Goal: Task Accomplishment & Management: Use online tool/utility

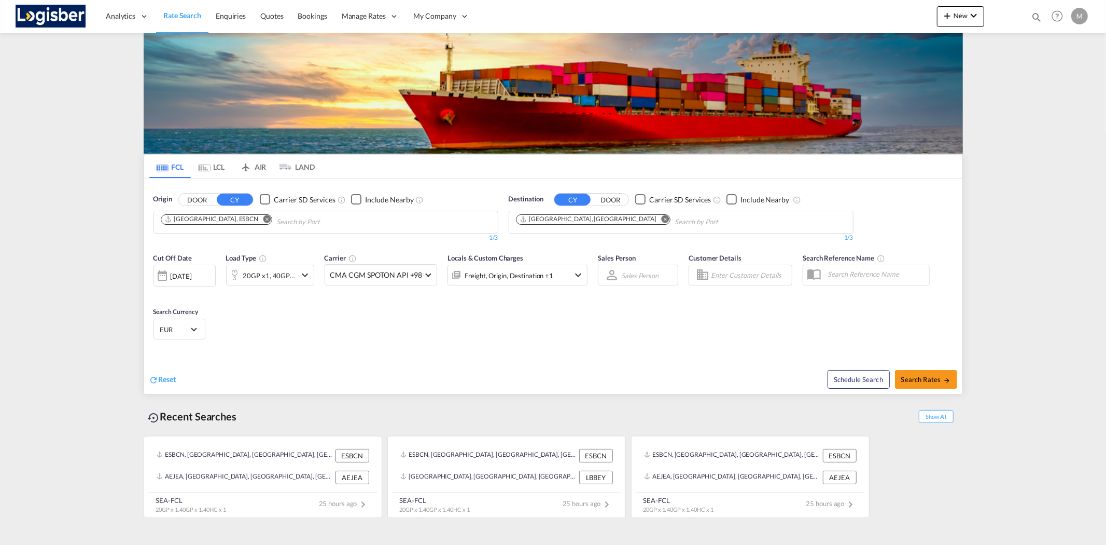
click at [661, 219] on md-icon "Remove" at bounding box center [665, 219] width 8 height 8
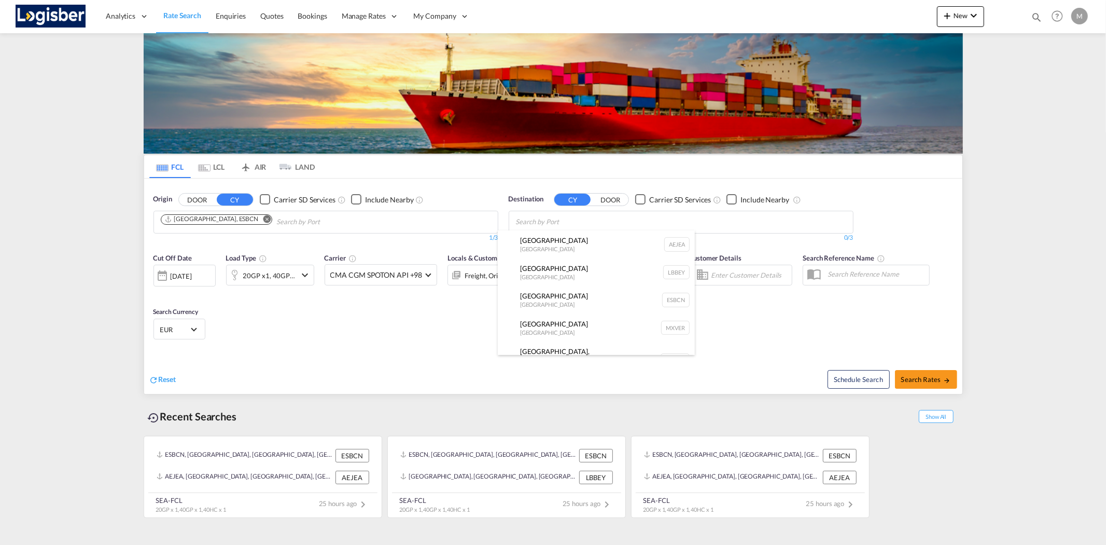
type input "A"
click at [582, 222] on input "BAREIN" at bounding box center [565, 222] width 99 height 17
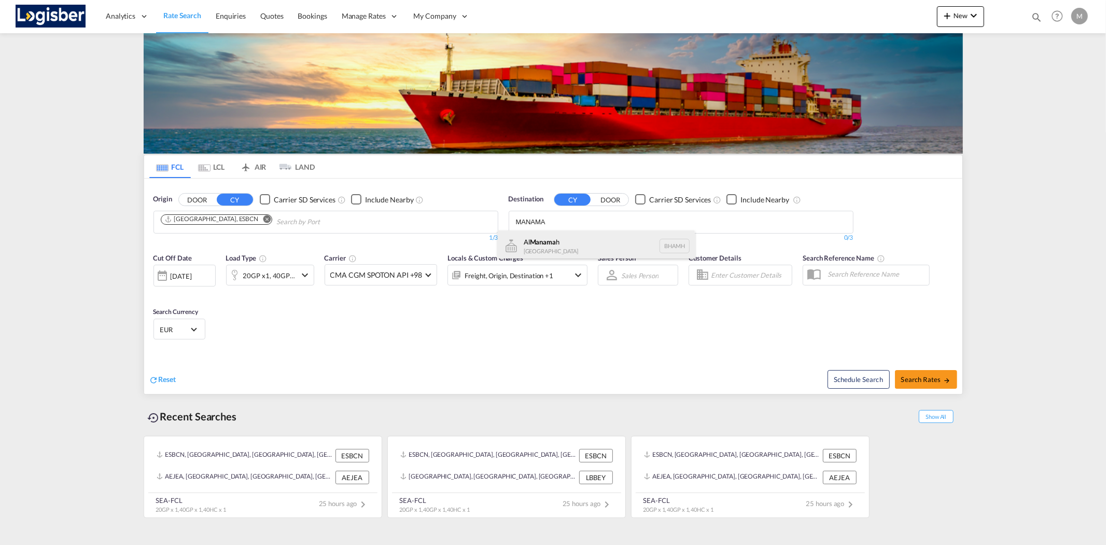
type input "MANAMA"
click at [594, 246] on div "Al Manama h [GEOGRAPHIC_DATA] [GEOGRAPHIC_DATA]" at bounding box center [596, 245] width 197 height 31
drag, startPoint x: 253, startPoint y: 165, endPoint x: 259, endPoint y: 168, distance: 7.4
click at [253, 165] on md-tab-item "AIR" at bounding box center [252, 166] width 41 height 23
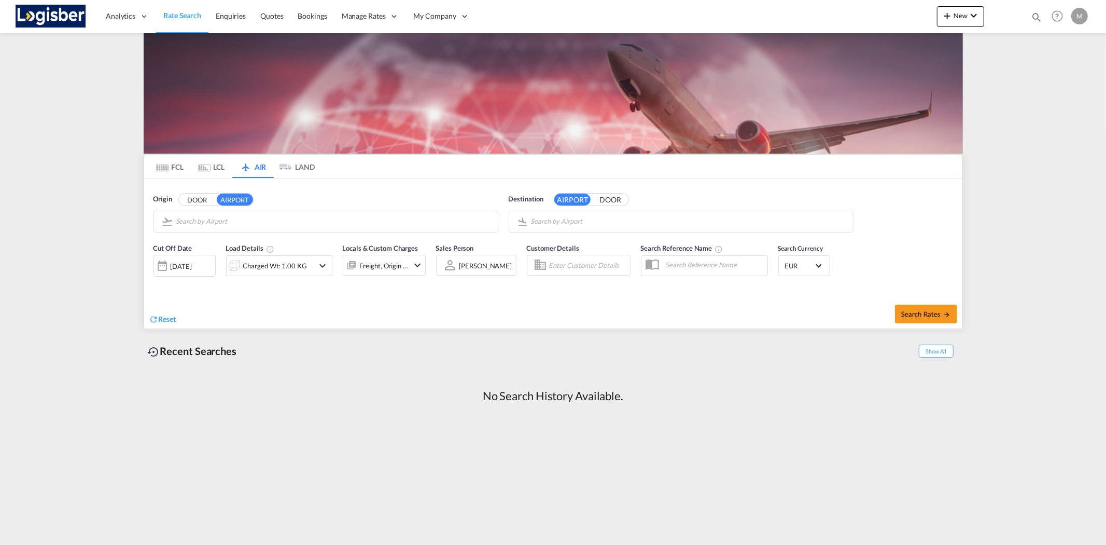
click at [545, 224] on input "Search by Airport" at bounding box center [689, 222] width 317 height 16
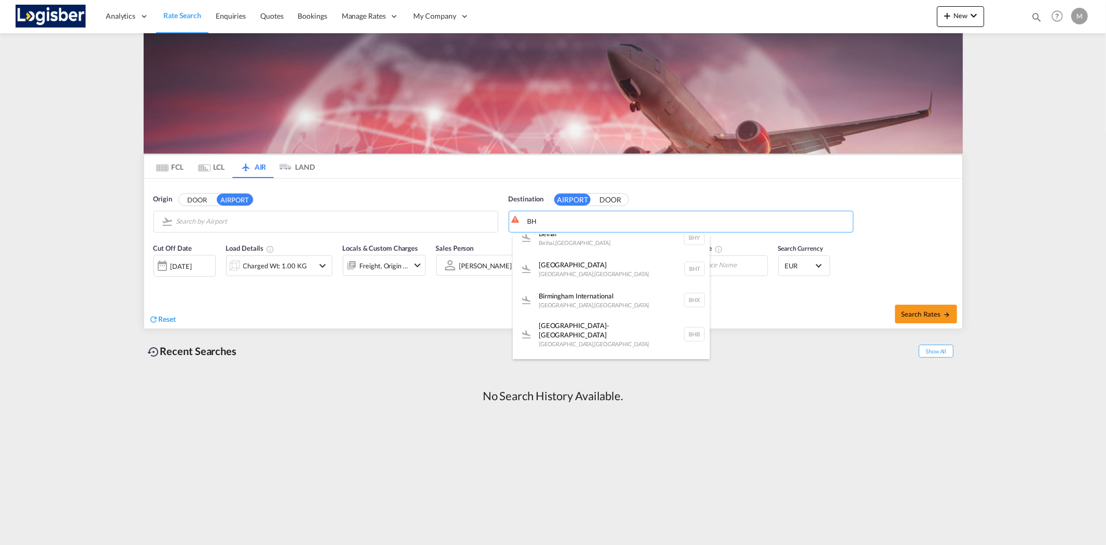
scroll to position [345, 0]
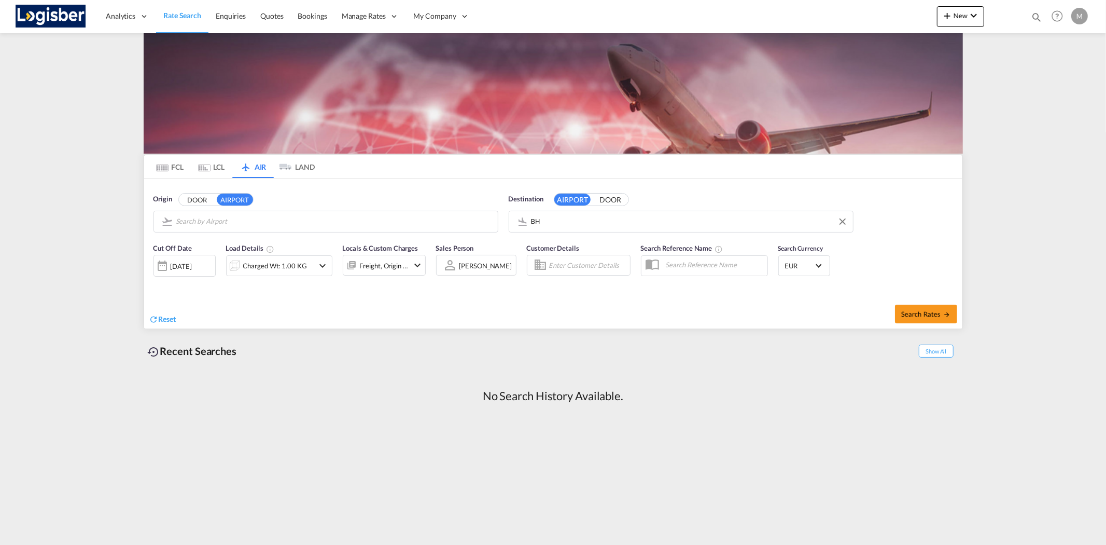
click at [559, 219] on body "Analytics Reports Dashboard Rate Search Enquiries Quotes Bookings" at bounding box center [553, 272] width 1106 height 545
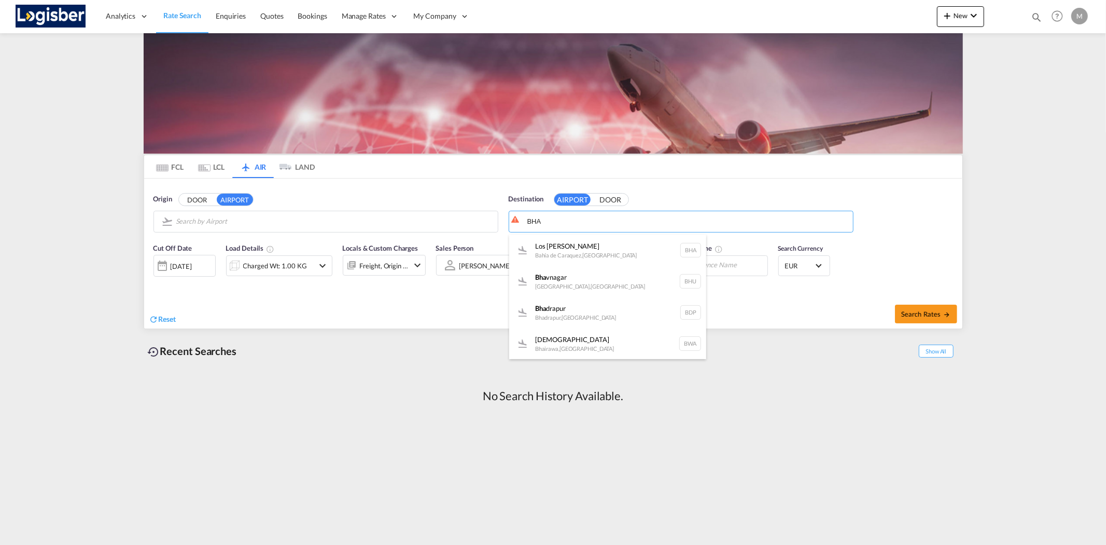
type input "BHA"
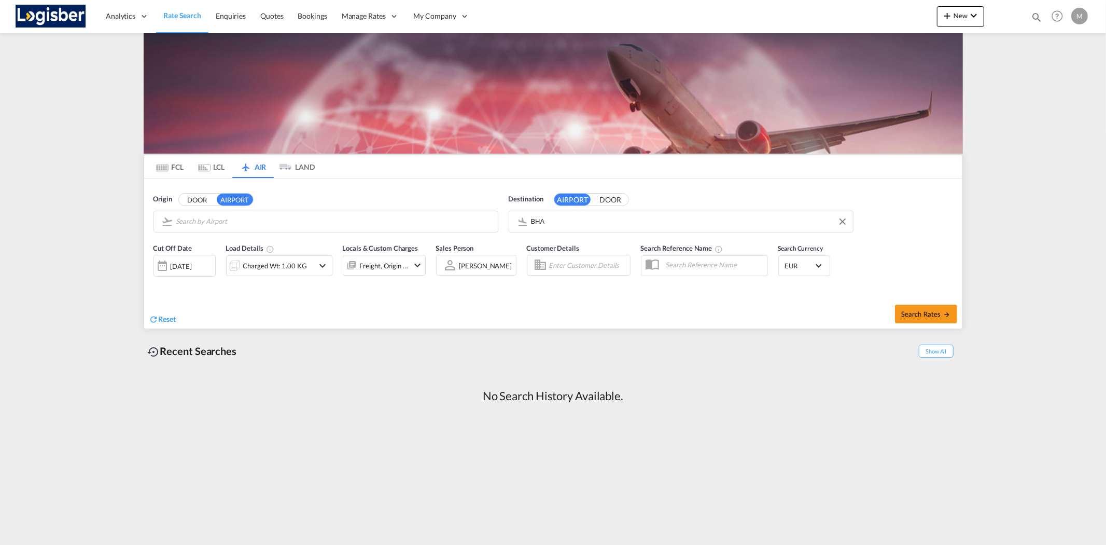
click at [554, 220] on body "Analytics Reports Dashboard Rate Search Enquiries Quotes Bookings" at bounding box center [553, 272] width 1106 height 545
type input "B"
click at [579, 252] on div "Bahrain International Manama , [GEOGRAPHIC_DATA] BAH" at bounding box center [607, 249] width 197 height 31
type input "Bahrain International, [GEOGRAPHIC_DATA], BAH"
